Goal: Use online tool/utility: Use online tool/utility

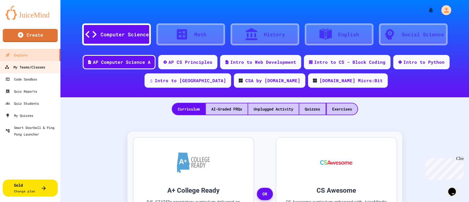
click at [38, 71] on link "My Teams/Classes" at bounding box center [30, 67] width 62 height 12
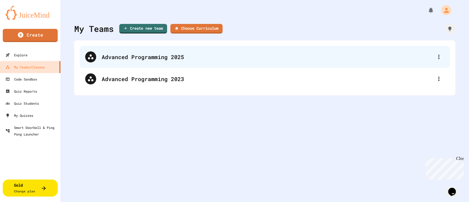
click at [180, 55] on div "Advanced Programming 2025" at bounding box center [268, 57] width 332 height 8
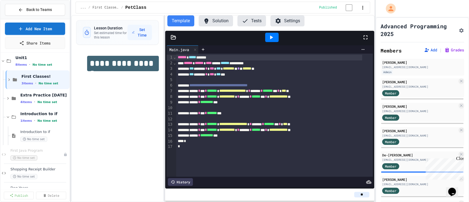
scroll to position [6, 0]
click at [36, 11] on span "Back to Teams" at bounding box center [39, 10] width 26 height 6
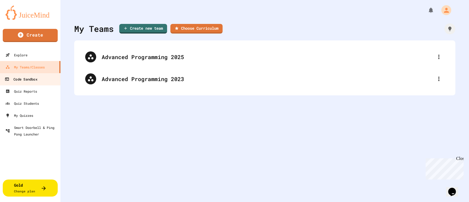
click at [37, 79] on div "Code Sandbox" at bounding box center [21, 79] width 32 height 7
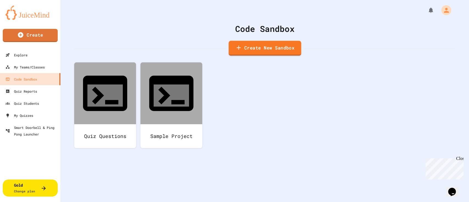
click at [253, 48] on link "Create New Sandbox" at bounding box center [264, 48] width 73 height 15
drag, startPoint x: 180, startPoint y: 62, endPoint x: 142, endPoint y: 56, distance: 38.4
type input "******"
